Goal: Transaction & Acquisition: Purchase product/service

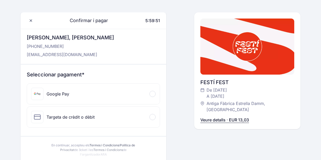
scroll to position [19, 0]
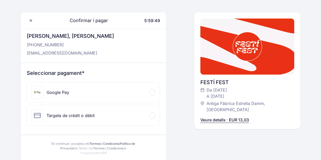
click at [156, 89] on div "Google Pay" at bounding box center [93, 92] width 133 height 21
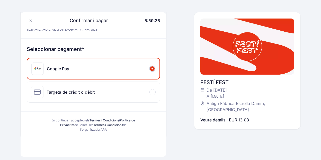
scroll to position [43, 0]
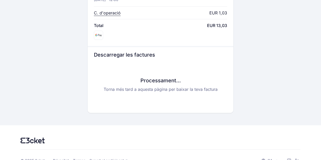
scroll to position [283, 0]
